Goal: Task Accomplishment & Management: Complete application form

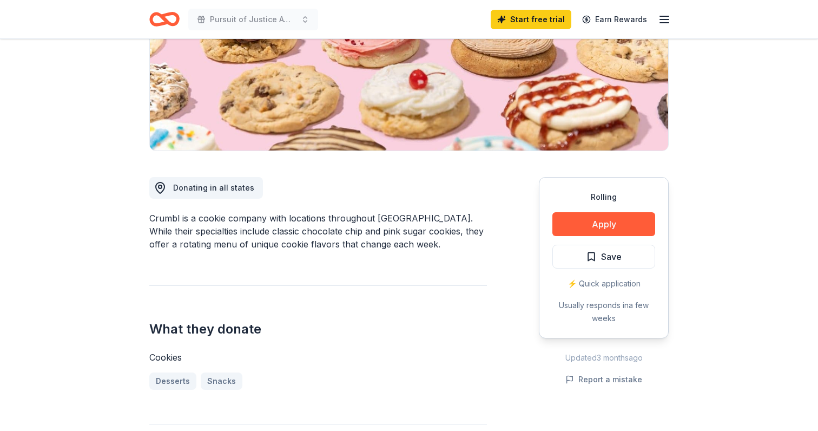
scroll to position [179, 0]
click at [605, 224] on button "Apply" at bounding box center [604, 224] width 103 height 24
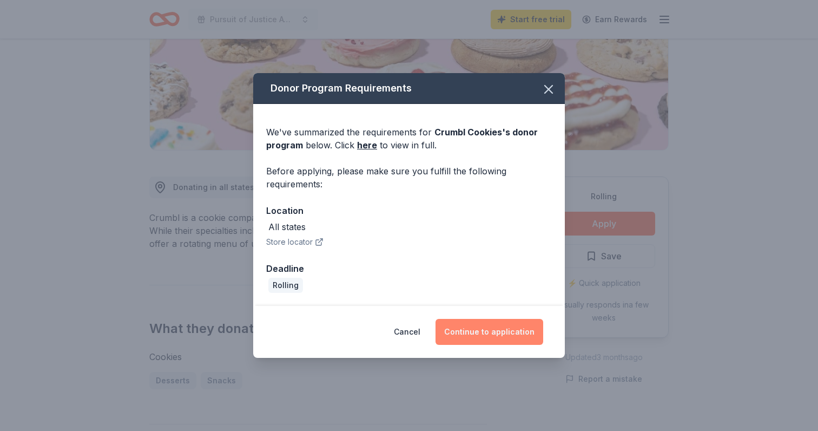
click at [500, 333] on button "Continue to application" at bounding box center [490, 332] width 108 height 26
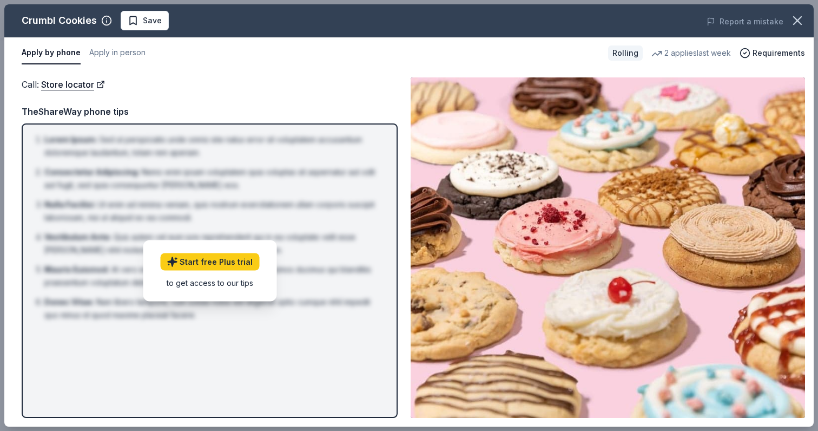
click at [634, 292] on img at bounding box center [608, 247] width 395 height 340
click at [769, 51] on span "Requirements" at bounding box center [779, 53] width 53 height 13
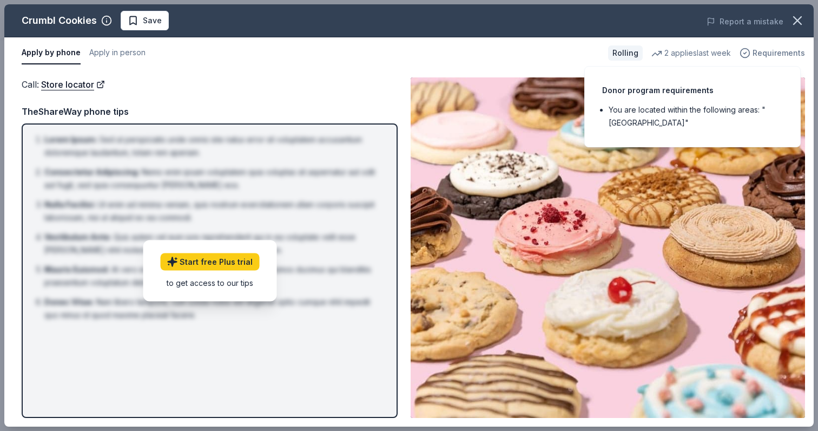
click at [769, 51] on span "Requirements" at bounding box center [779, 53] width 53 height 13
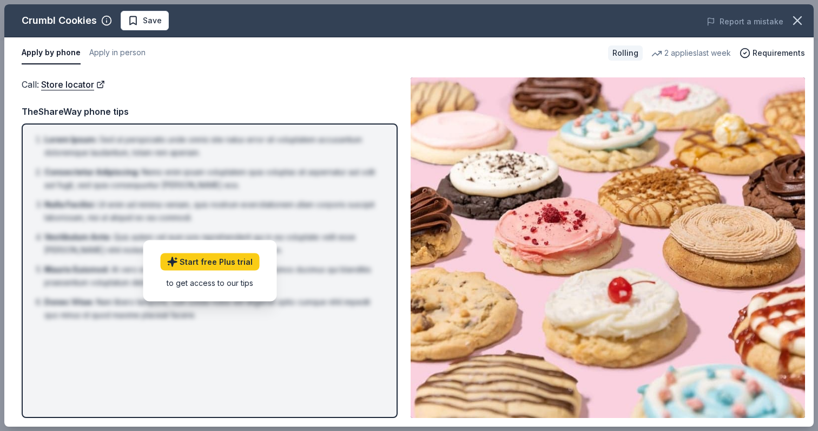
click at [320, 172] on li "Consectetur Adipiscing : Nemo enim ipsam voluptatem quia voluptas sit aspernatu…" at bounding box center [212, 179] width 337 height 26
click at [96, 21] on div "Crumbl Cookies" at bounding box center [59, 20] width 75 height 17
click at [113, 54] on button "Apply in person" at bounding box center [117, 53] width 56 height 23
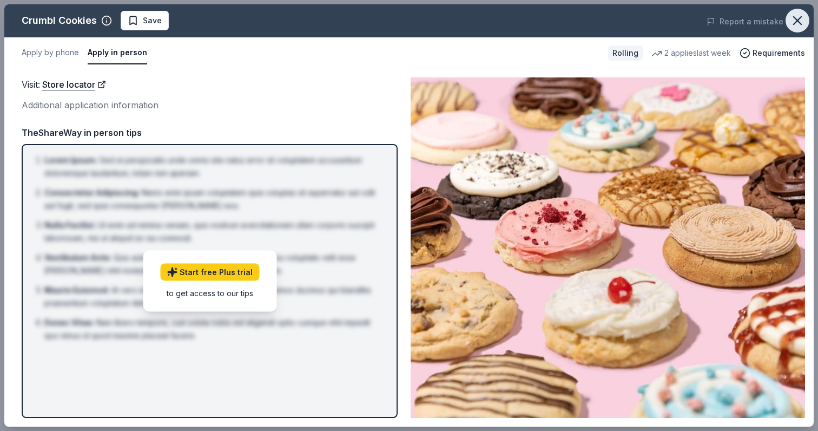
click at [798, 18] on icon "button" at bounding box center [797, 20] width 15 height 15
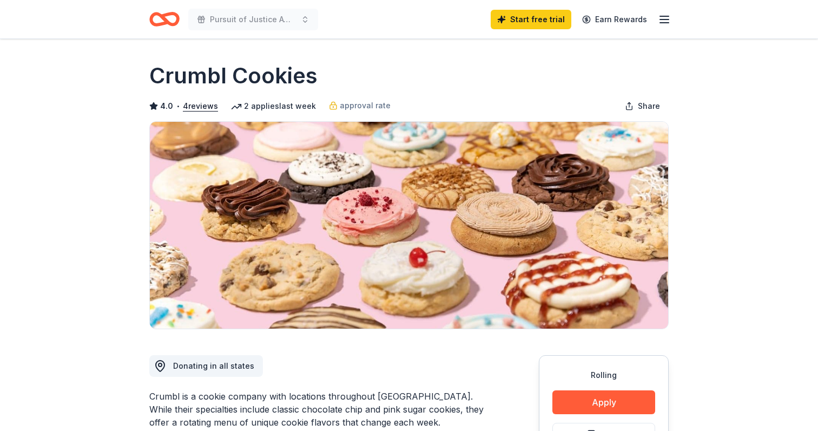
scroll to position [0, 0]
